Goal: Unclear: Unclear

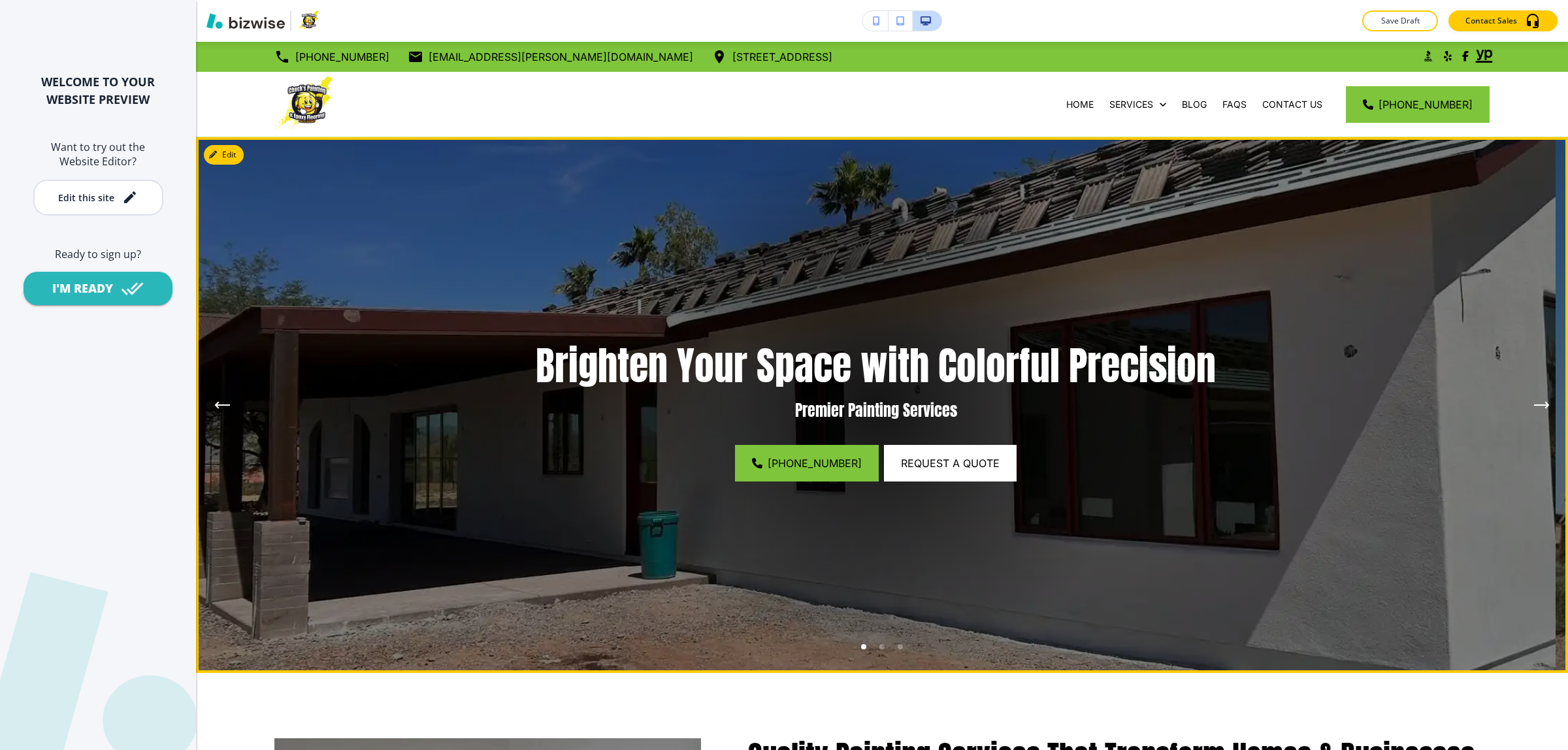
click at [882, 307] on div at bounding box center [876, 404] width 536 height 535
